Goal: Check status: Check status

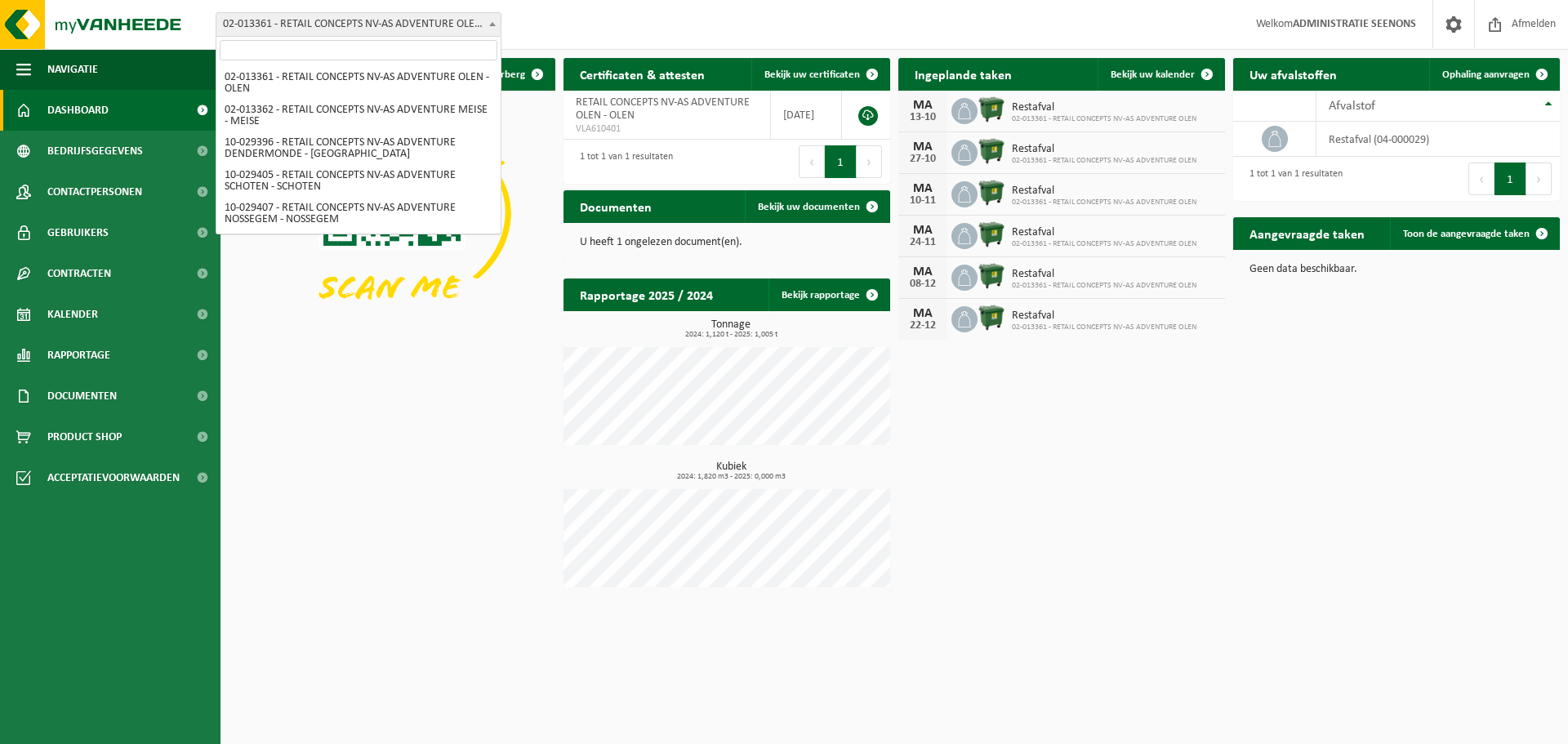
click at [311, 34] on span "02-013361 - RETAIL CONCEPTS NV-AS ADVENTURE OLEN - OLEN" at bounding box center [358, 24] width 284 height 23
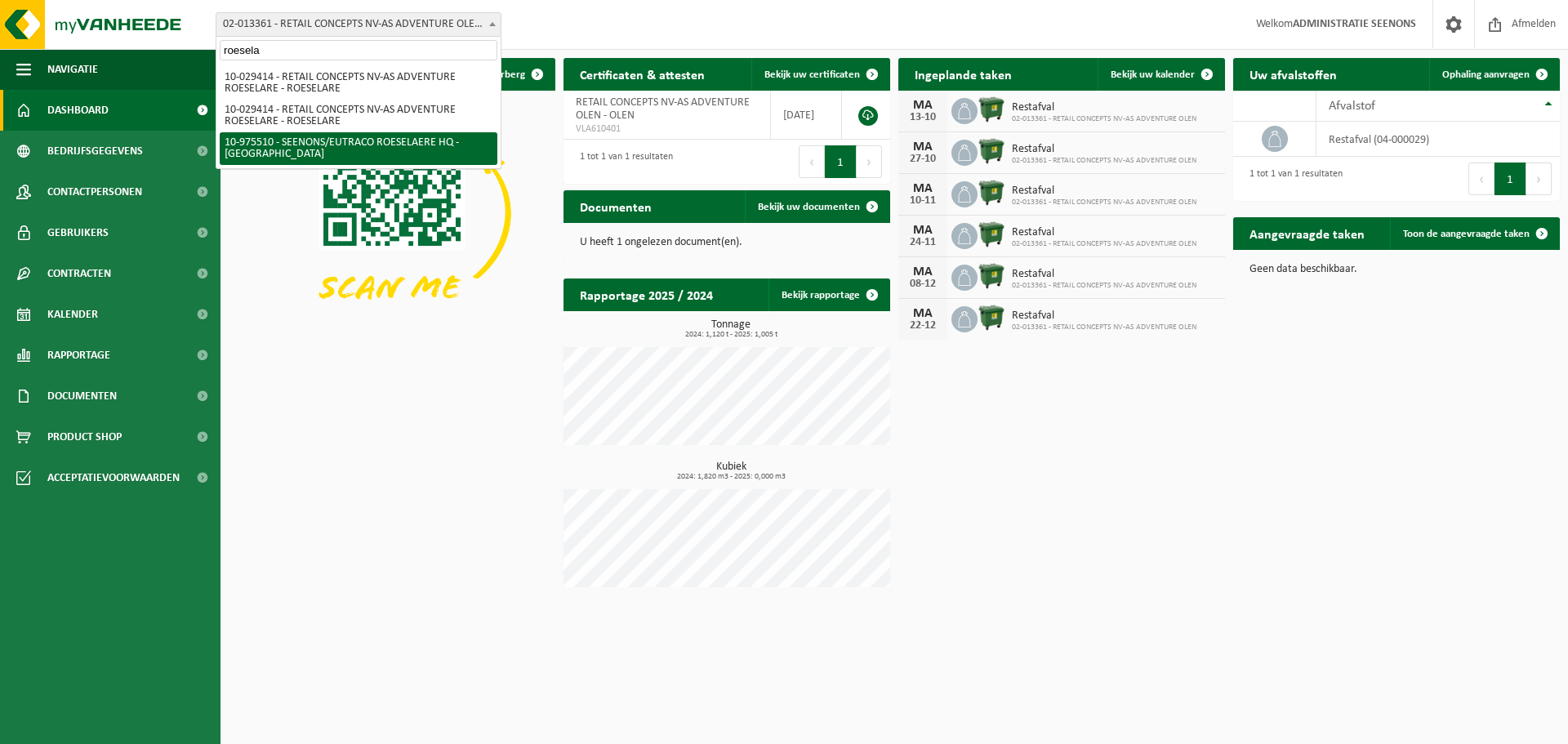
type input "roesela"
select select "158255"
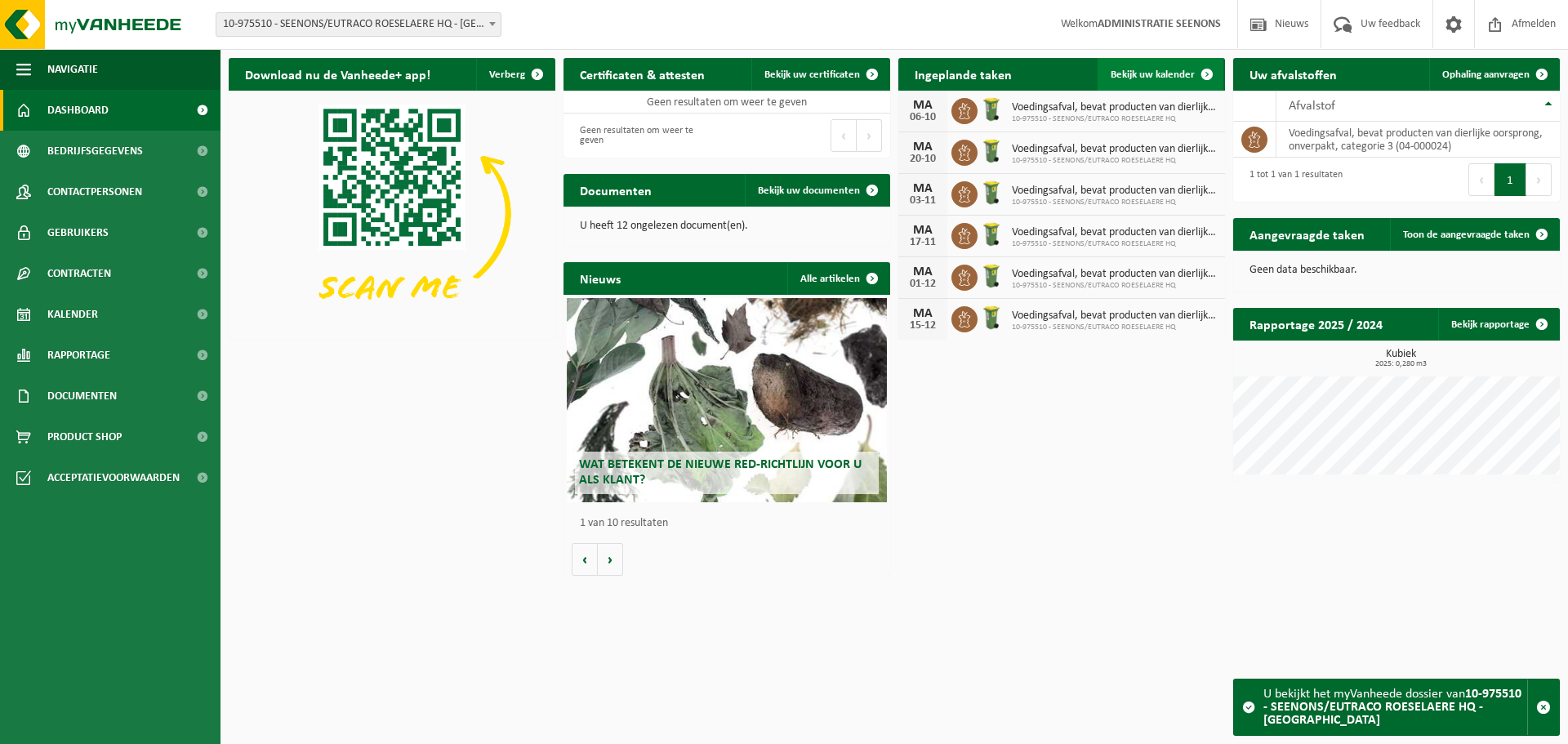
click at [1151, 75] on span "Bekijk uw kalender" at bounding box center [1152, 75] width 84 height 11
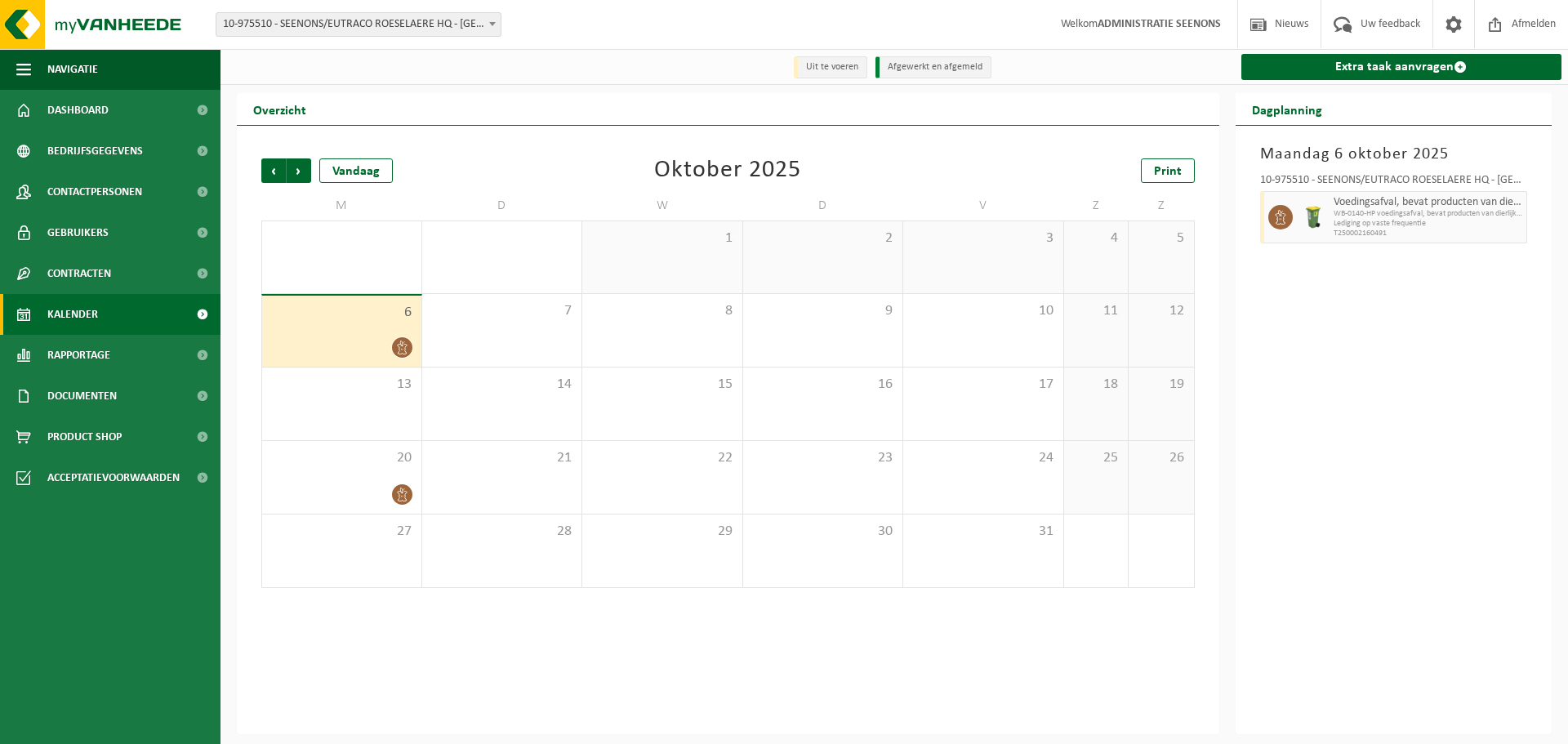
click at [1508, 203] on span "Voedingsafval, bevat producten van dierlijke oorsprong, onverpakt, categorie 3" at bounding box center [1428, 202] width 189 height 13
